Goal: Transaction & Acquisition: Purchase product/service

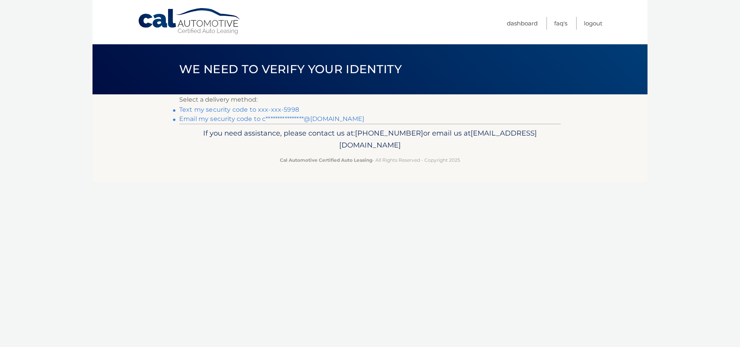
click at [228, 118] on link "**********" at bounding box center [271, 118] width 185 height 7
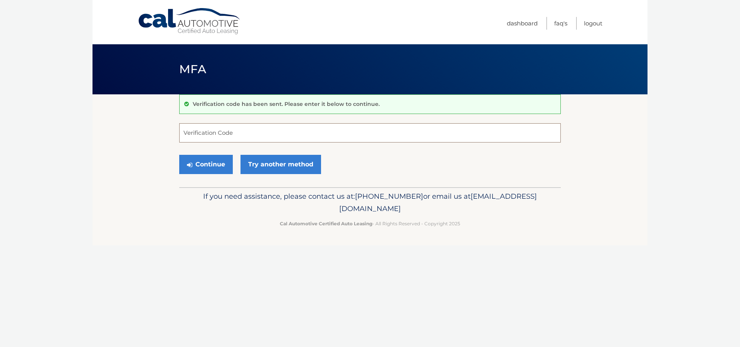
click at [288, 133] on input "Verification Code" at bounding box center [369, 132] width 381 height 19
type input "830947"
click at [205, 164] on button "Continue" at bounding box center [206, 164] width 54 height 19
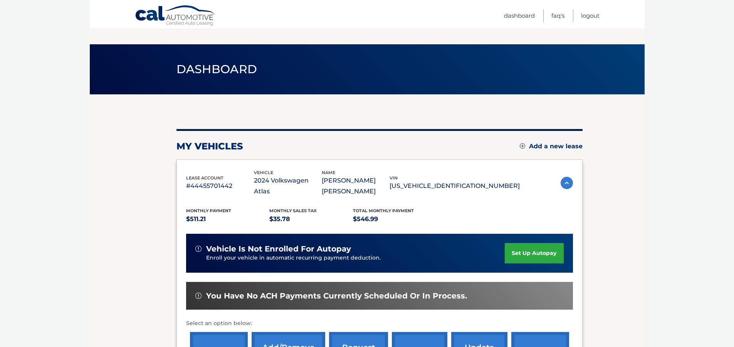
scroll to position [120, 0]
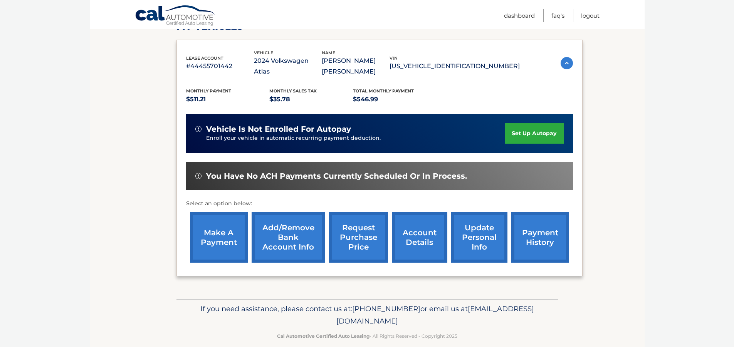
click at [223, 225] on link "make a payment" at bounding box center [219, 237] width 58 height 50
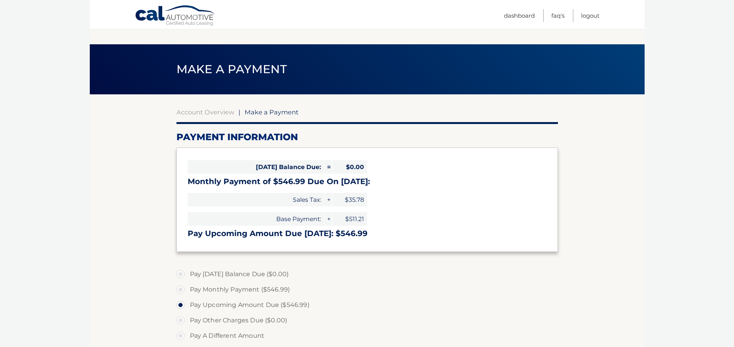
scroll to position [203, 0]
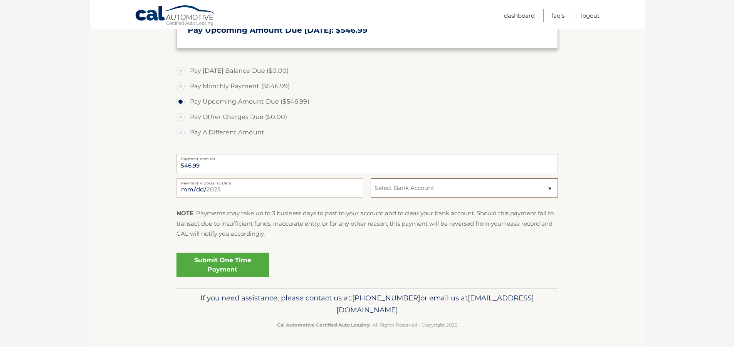
click at [548, 189] on select "Select Bank Account Checking BANK OF AMERICA, N.A. *****7681 Checking BANK OF A…" at bounding box center [464, 187] width 187 height 19
select select "ZDU0NmRiNDQtNDZjOS00N2VjLWIxYmEtYWQ0YTFhYzNiNDNh"
click at [371, 178] on select "Select Bank Account Checking BANK OF AMERICA, N.A. *****7681 Checking BANK OF A…" at bounding box center [464, 187] width 187 height 19
click at [227, 261] on link "Submit One Time Payment" at bounding box center [222, 265] width 92 height 25
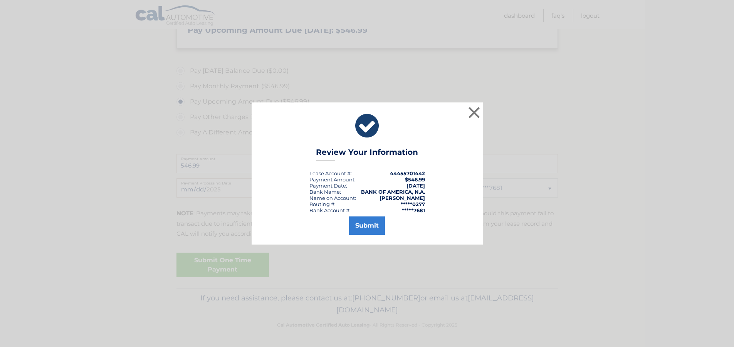
click at [227, 261] on div "× Review Your Information Lease Account #: 44455701442 Payment Amount: $546.99 …" at bounding box center [367, 173] width 734 height 347
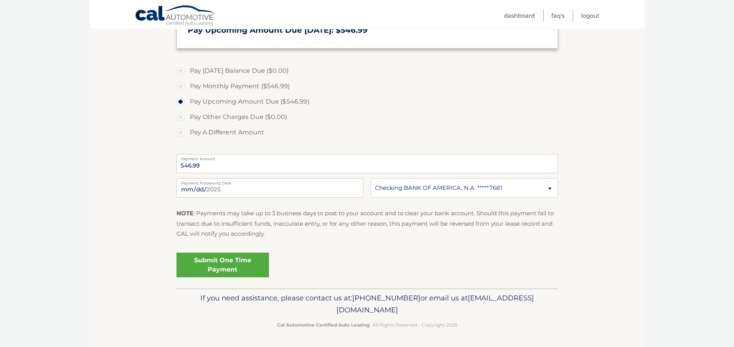
click at [222, 266] on link "Submit One Time Payment" at bounding box center [222, 265] width 92 height 25
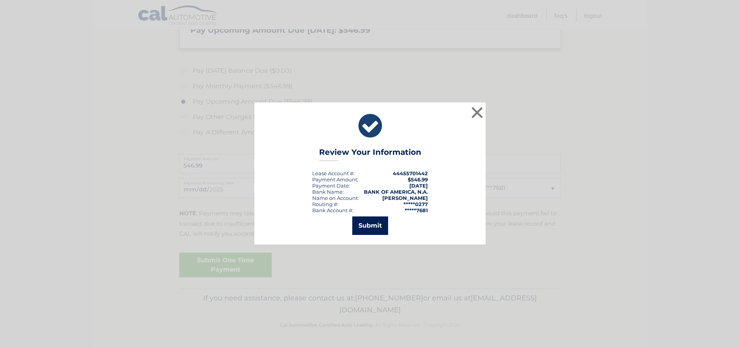
click at [372, 227] on button "Submit" at bounding box center [370, 225] width 36 height 18
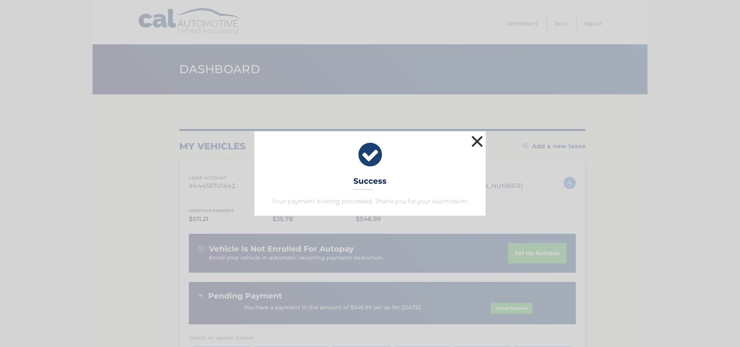
click at [475, 139] on button "×" at bounding box center [476, 141] width 15 height 15
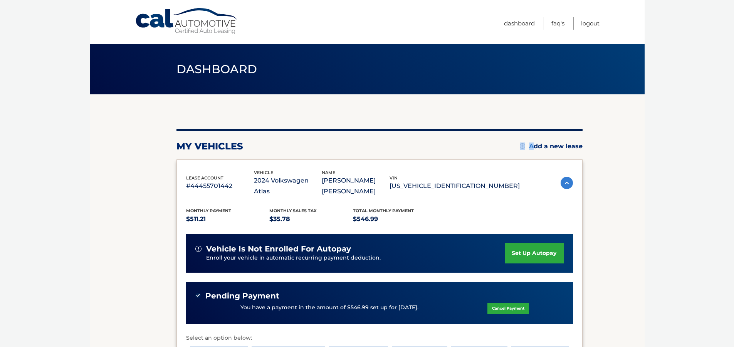
click at [475, 139] on div "my vehicles Add a new lease lease account #44455701442 vehicle 2024 Volkswagen …" at bounding box center [379, 270] width 406 height 282
